Goal: Book appointment/travel/reservation

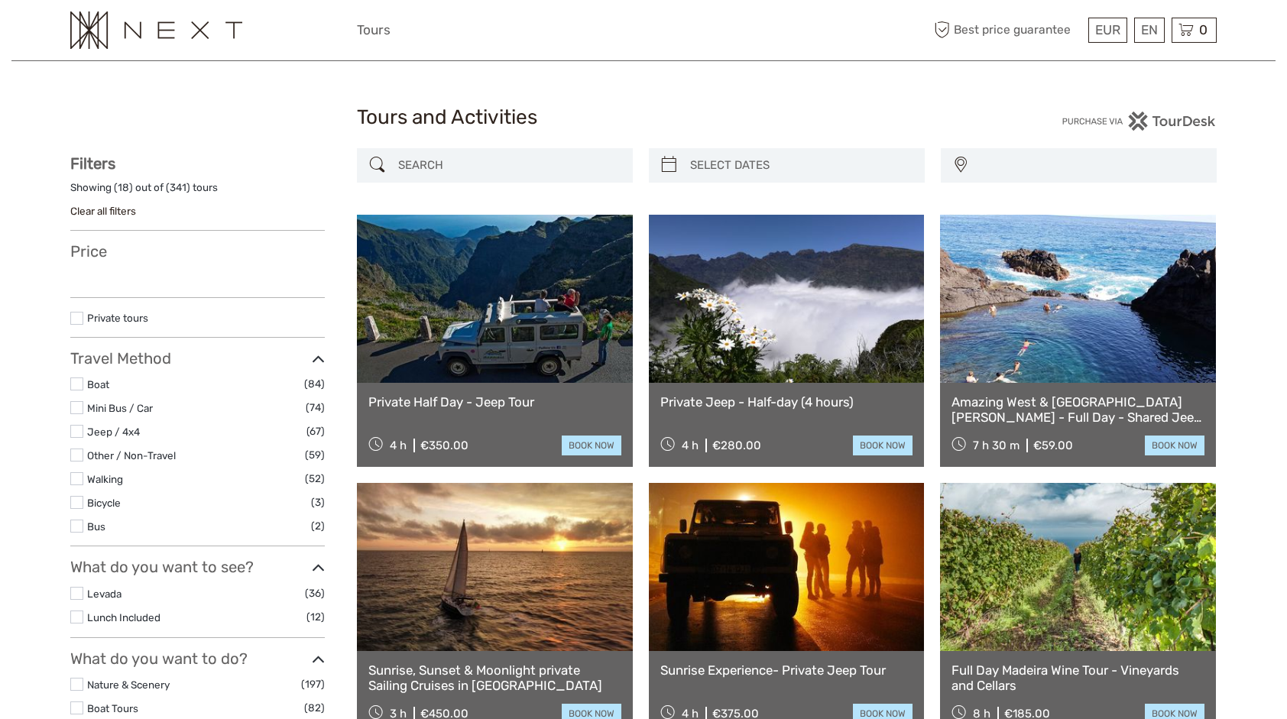
select select
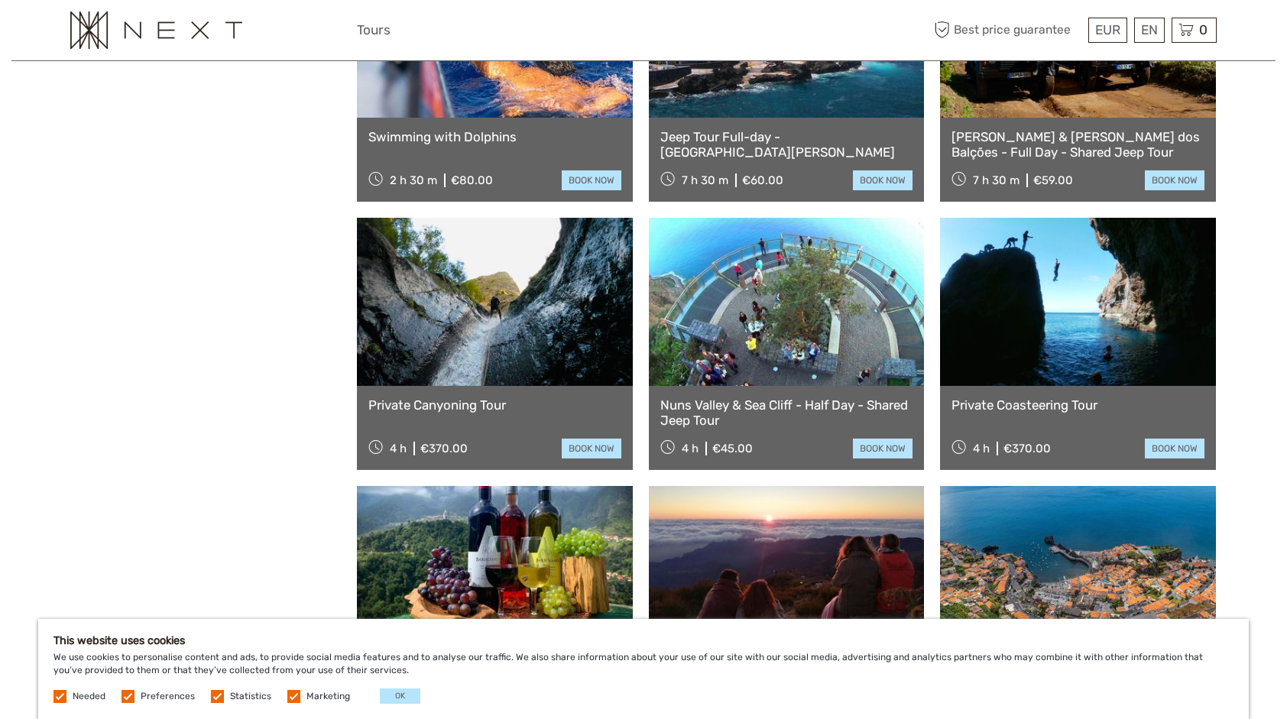
scroll to position [1223, 0]
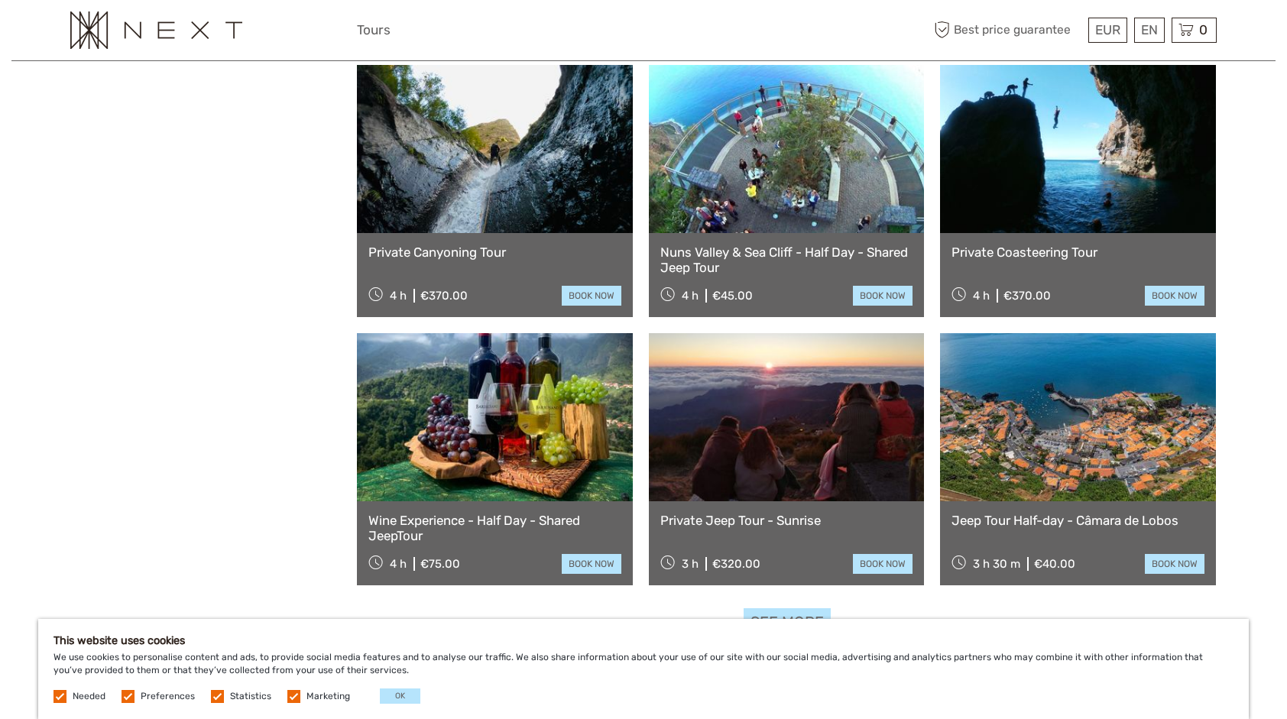
click at [1115, 437] on link at bounding box center [1078, 417] width 276 height 168
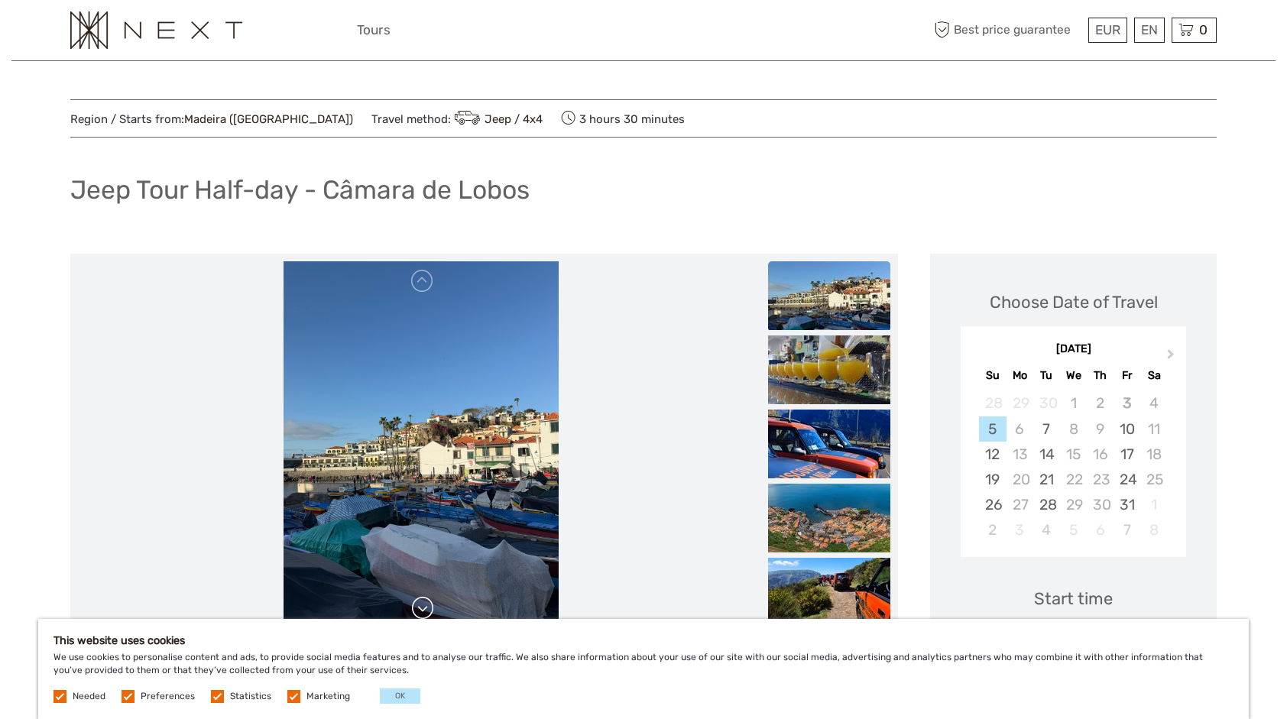
click at [420, 612] on link at bounding box center [423, 608] width 24 height 24
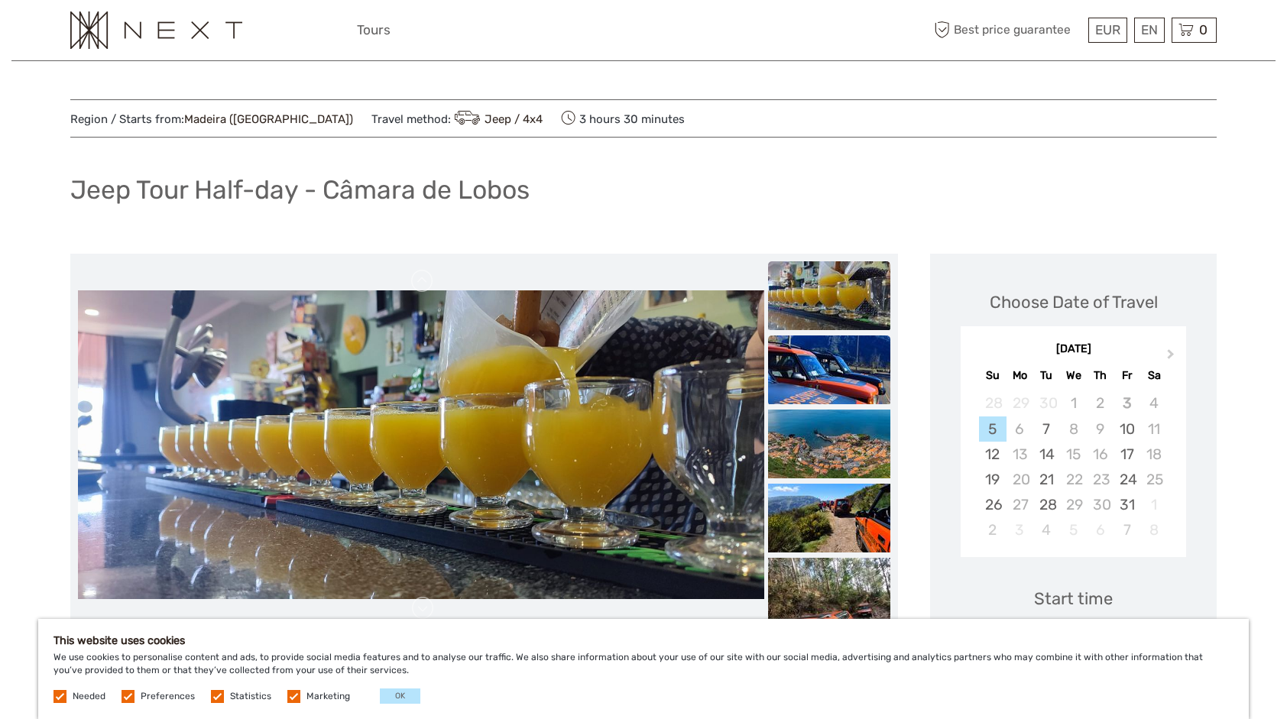
click at [830, 346] on img at bounding box center [829, 370] width 122 height 69
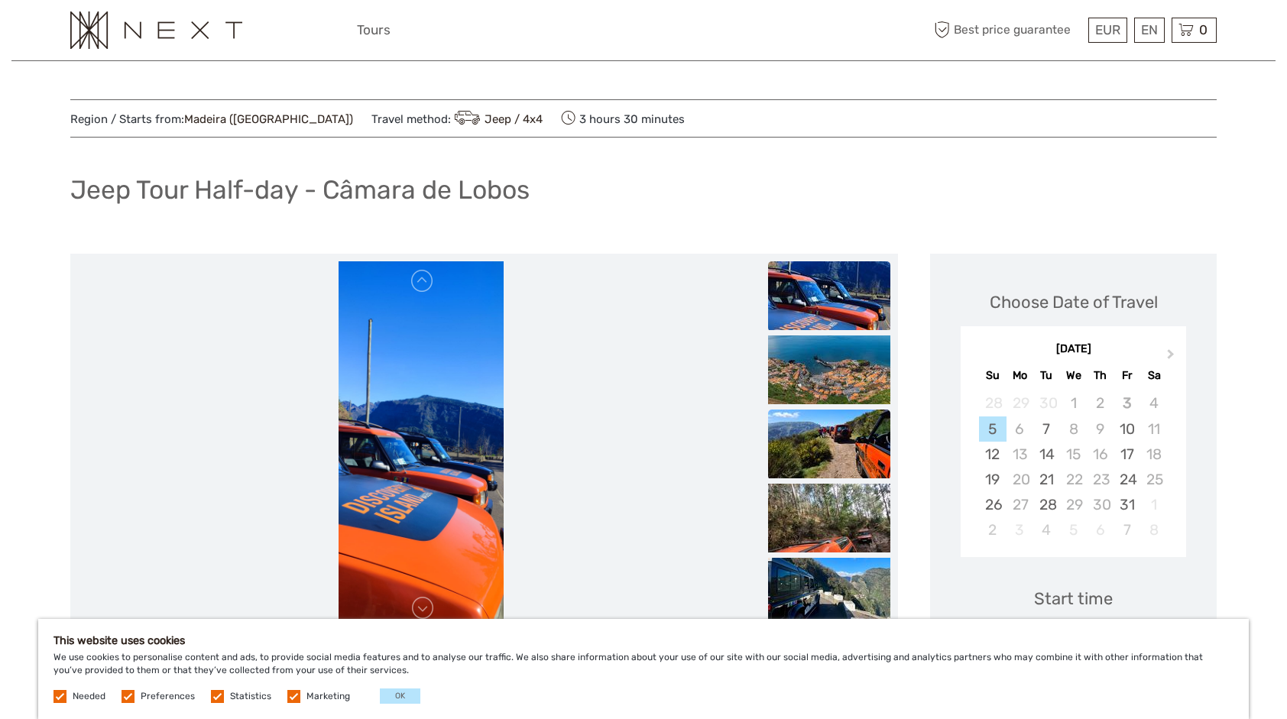
click at [832, 436] on img at bounding box center [829, 444] width 122 height 69
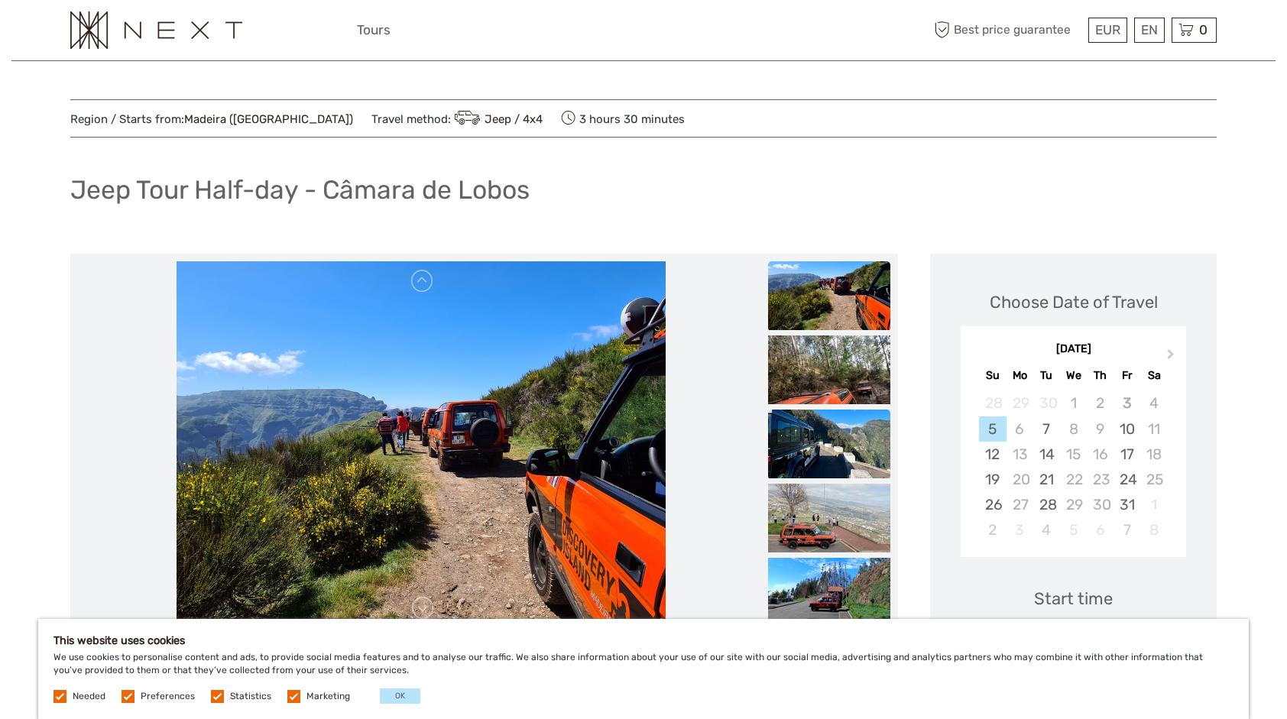
click at [833, 437] on img at bounding box center [829, 444] width 122 height 69
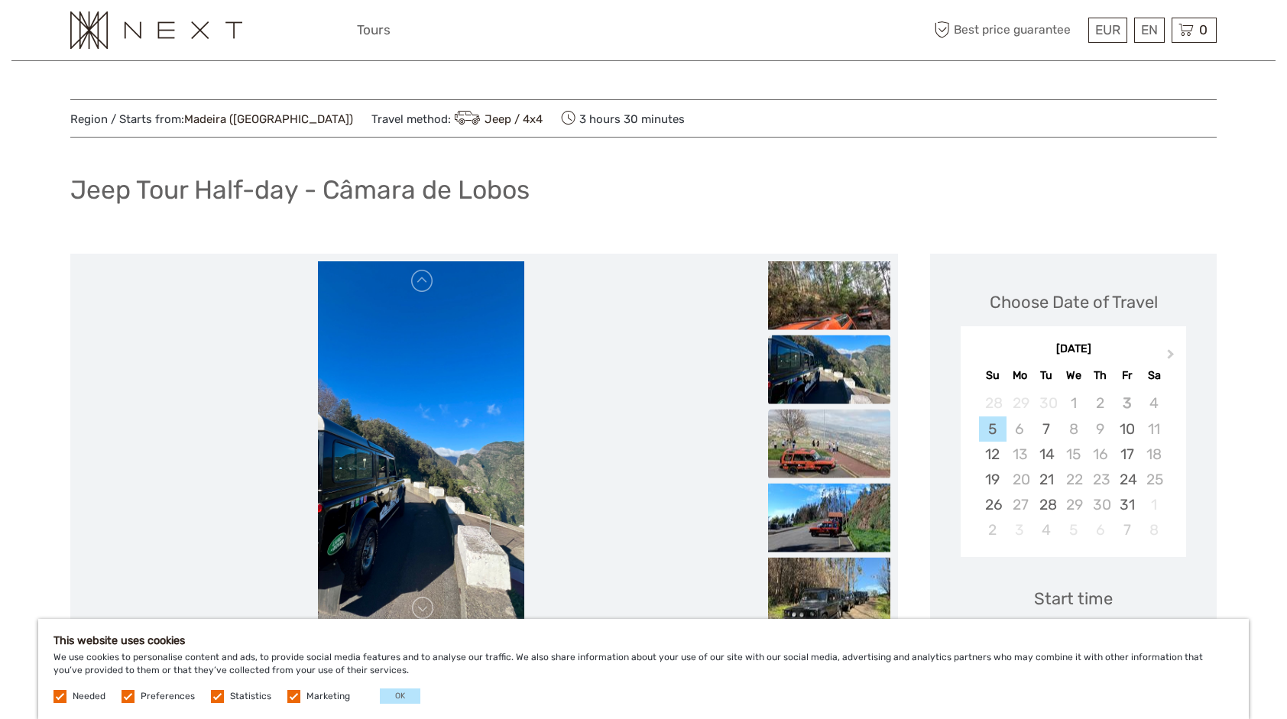
click at [830, 456] on img at bounding box center [829, 444] width 122 height 69
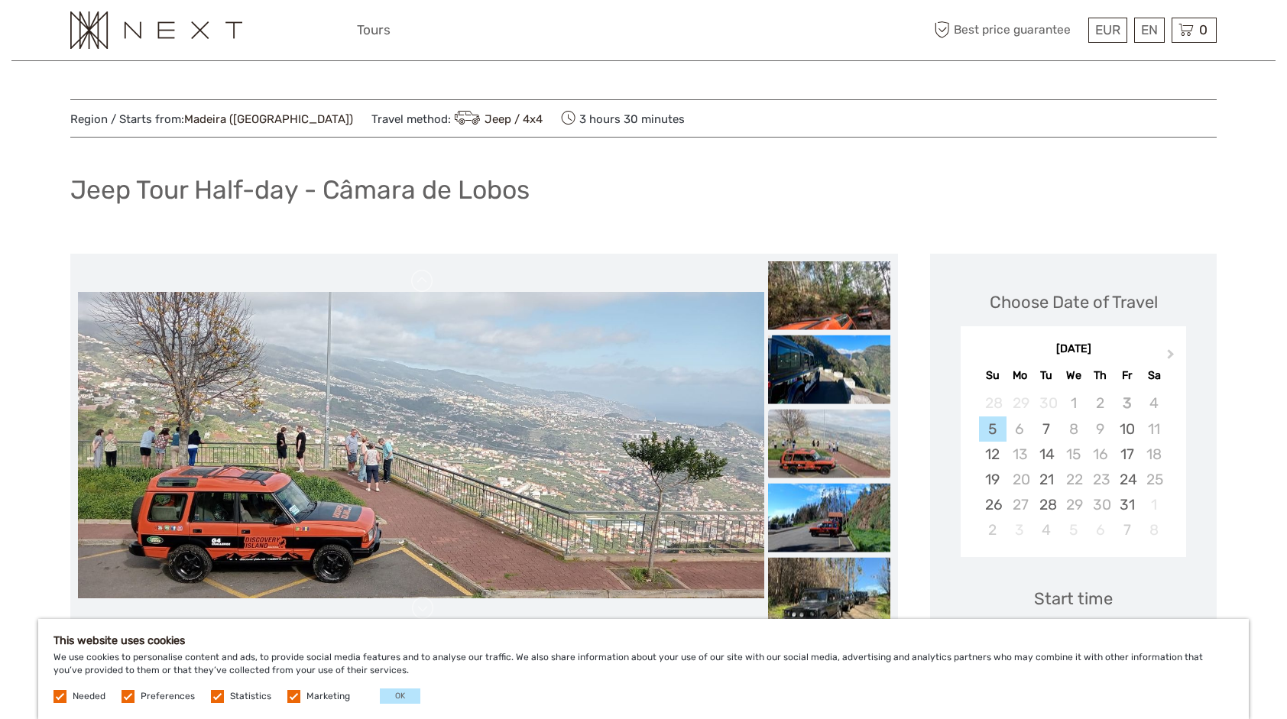
click at [830, 459] on img at bounding box center [829, 444] width 122 height 69
click at [836, 506] on img at bounding box center [829, 518] width 122 height 69
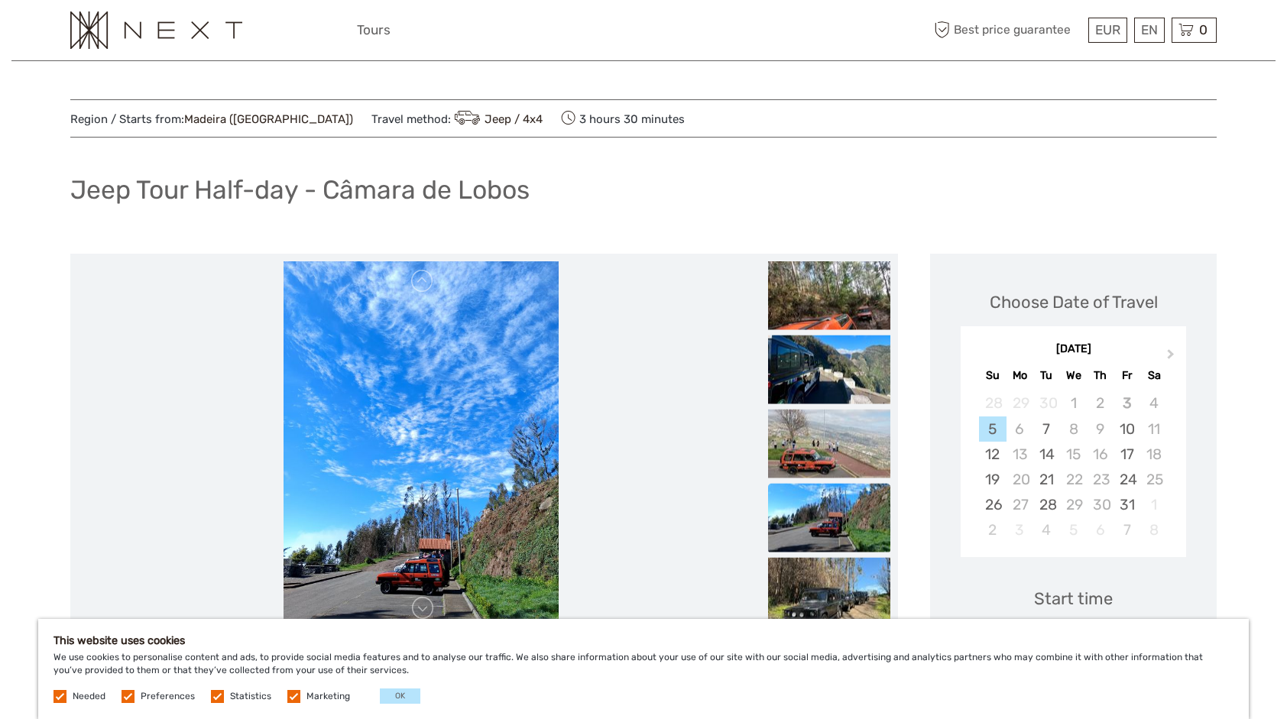
click at [847, 534] on img at bounding box center [829, 518] width 122 height 69
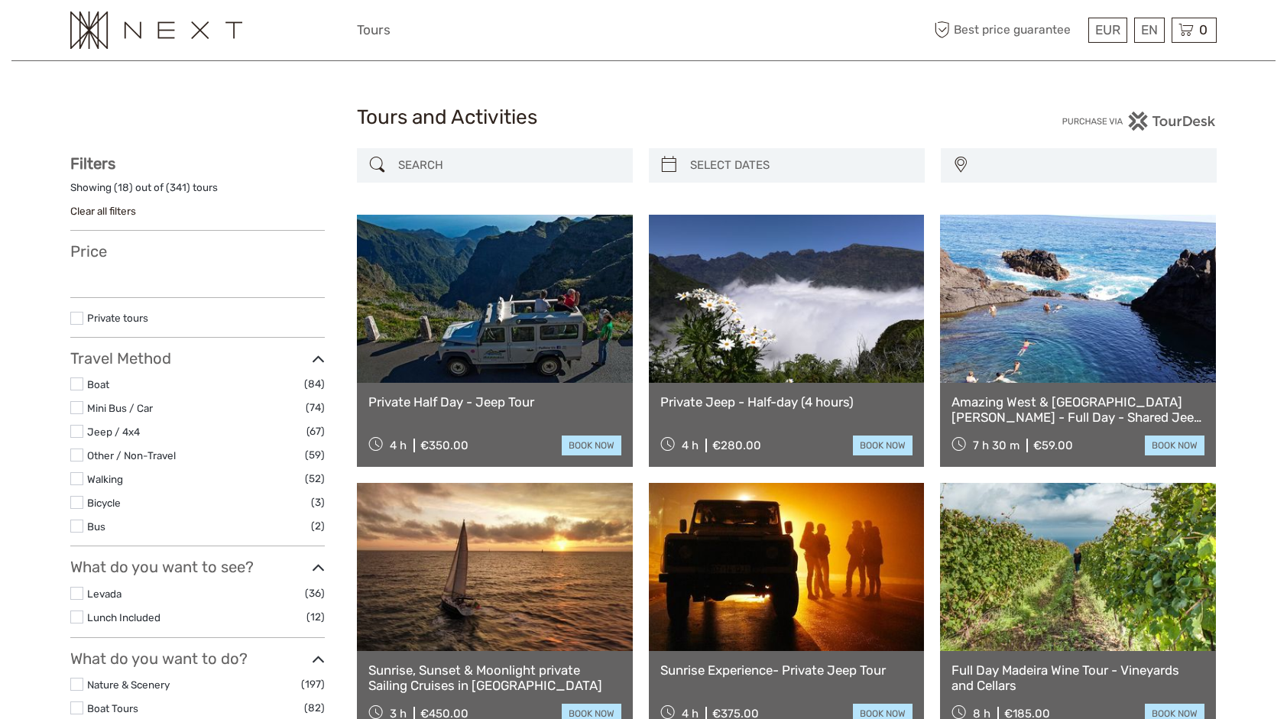
select select
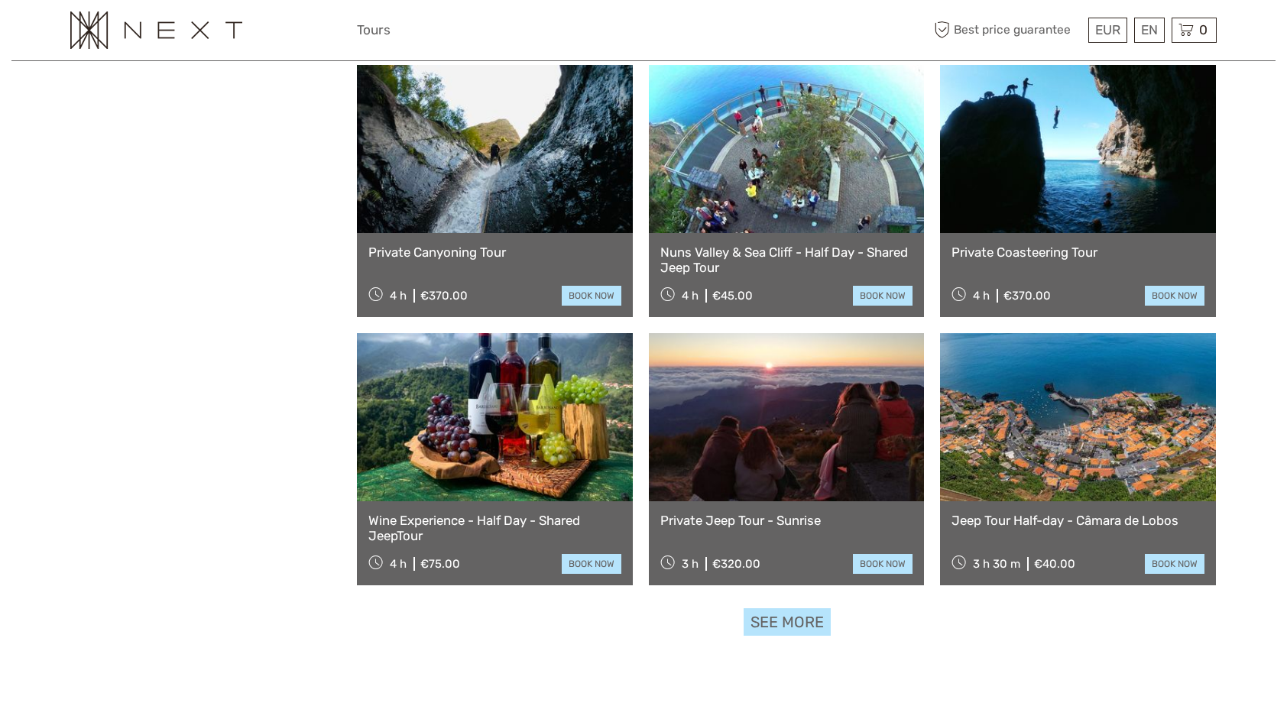
select select
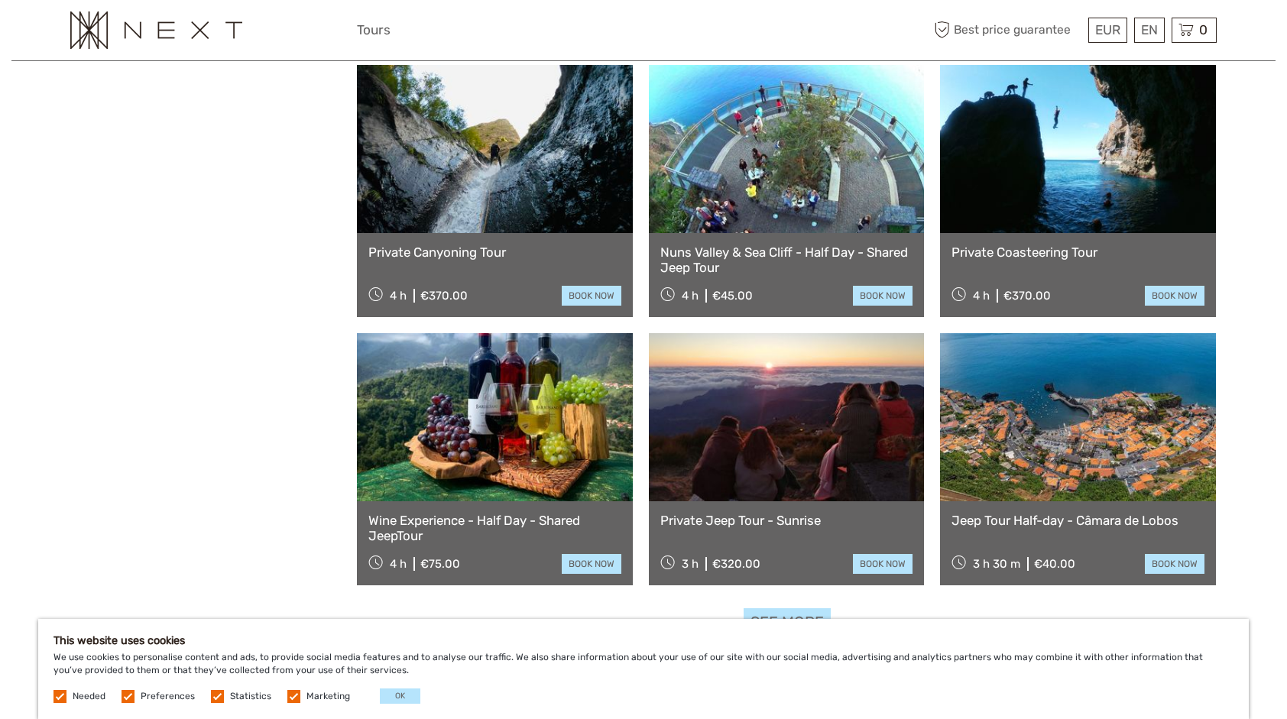
scroll to position [0, 0]
